Goal: Check status: Check status

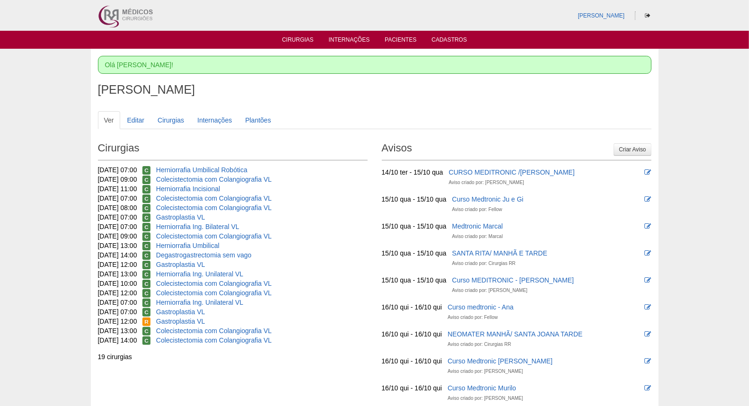
click at [299, 44] on link "Cirurgias" at bounding box center [298, 40] width 32 height 8
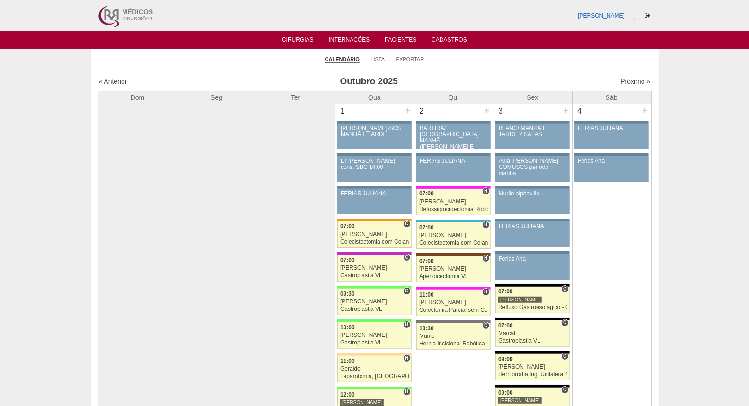
click at [125, 85] on div "« Anterior" at bounding box center [165, 81] width 133 height 9
click at [124, 82] on link "« Anterior" at bounding box center [113, 82] width 28 height 8
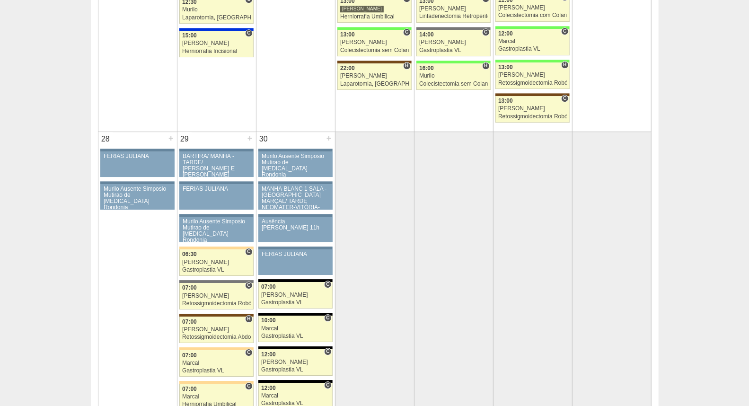
scroll to position [1705, 0]
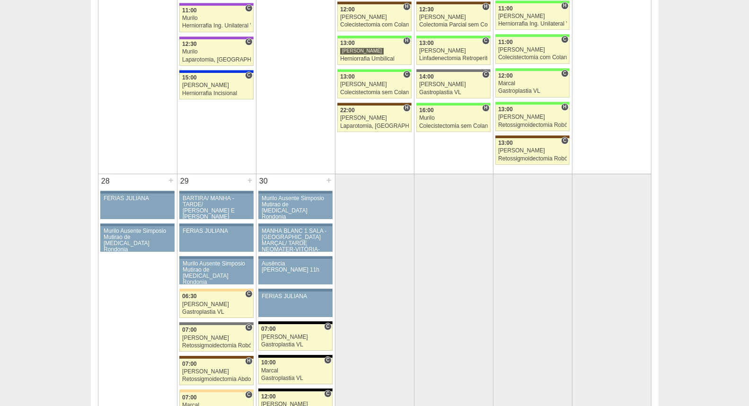
drag, startPoint x: 753, startPoint y: 29, endPoint x: 745, endPoint y: 263, distance: 234.0
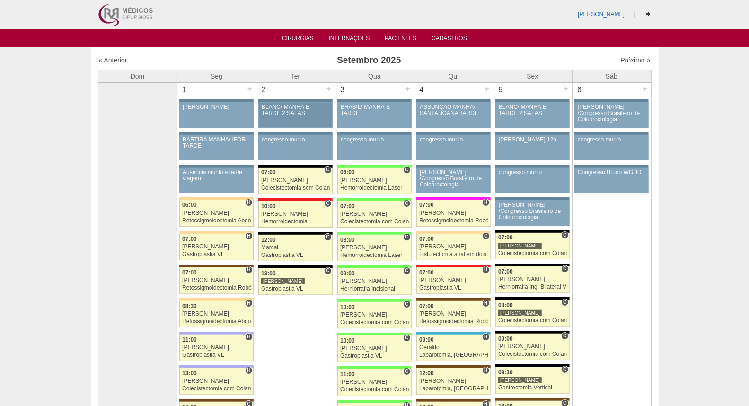
scroll to position [0, 0]
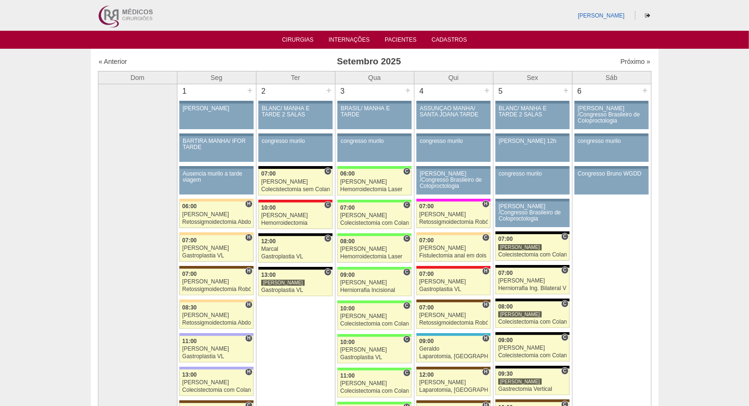
click at [140, 12] on img at bounding box center [125, 15] width 59 height 31
